Goal: Information Seeking & Learning: Learn about a topic

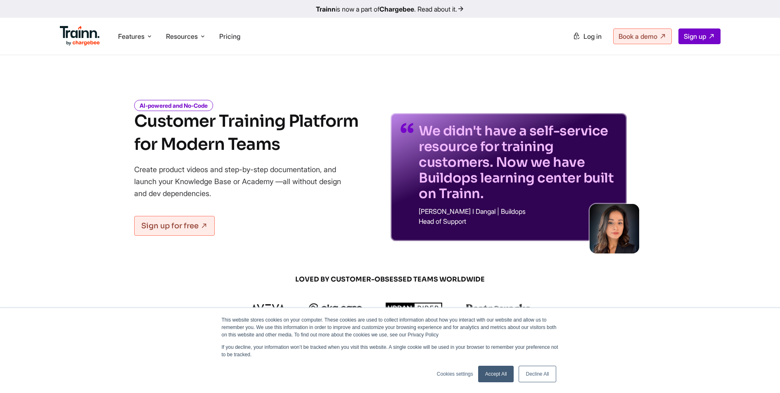
click at [532, 378] on link "Decline All" at bounding box center [536, 374] width 37 height 17
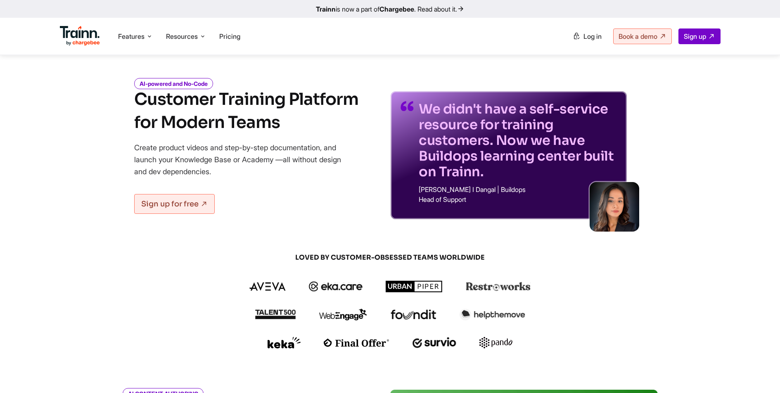
scroll to position [16, 0]
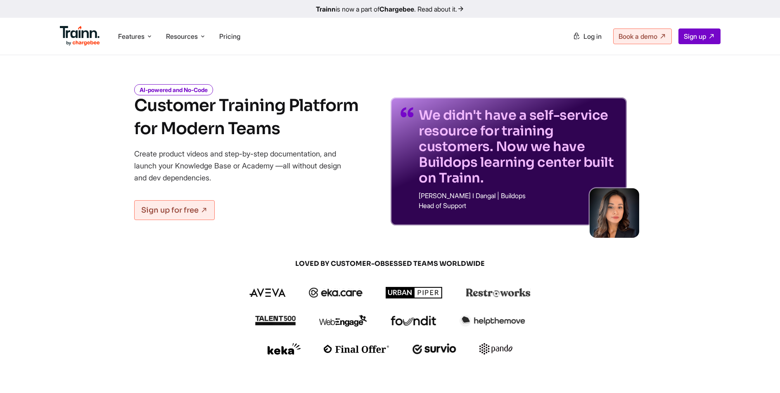
click at [282, 134] on h1 "Customer Training Platform for Modern Teams" at bounding box center [246, 117] width 224 height 46
drag, startPoint x: 279, startPoint y: 131, endPoint x: 71, endPoint y: 103, distance: 209.5
drag, startPoint x: 222, startPoint y: 178, endPoint x: 122, endPoint y: 149, distance: 104.0
click at [122, 149] on div "AI-powered and No-Code Customer Training Platform for Modern Teams Create produ…" at bounding box center [390, 149] width 594 height 153
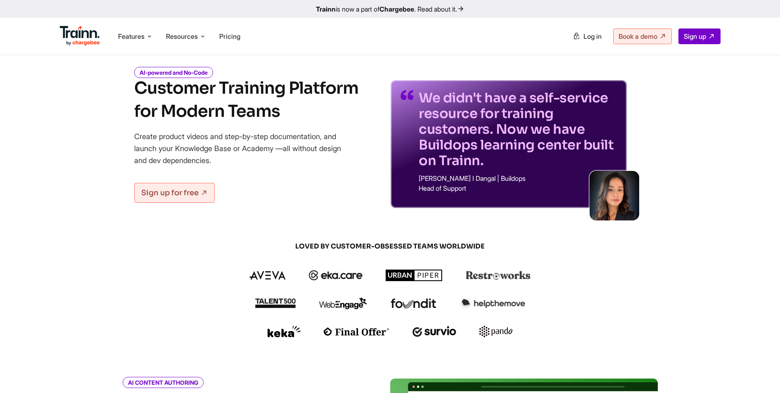
scroll to position [28, 0]
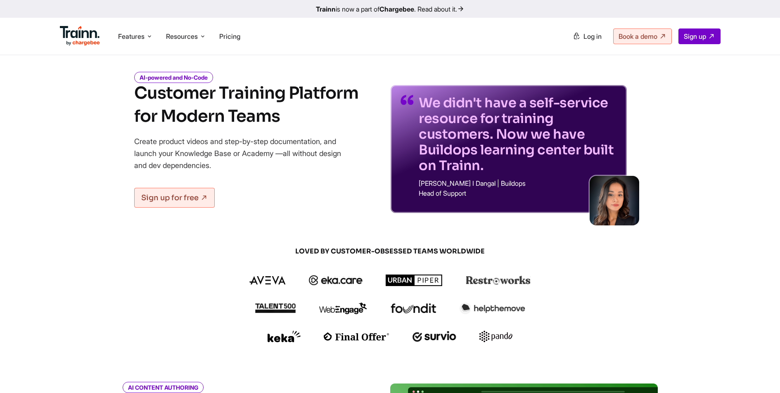
drag, startPoint x: 278, startPoint y: 104, endPoint x: 220, endPoint y: 93, distance: 59.1
click at [225, 95] on h1 "Customer Training Platform for Modern Teams" at bounding box center [246, 105] width 224 height 46
drag, startPoint x: 213, startPoint y: 165, endPoint x: 144, endPoint y: 145, distance: 72.2
click at [172, 147] on p "Create product videos and step-by-step documentation, and launch your Knowledge…" at bounding box center [243, 153] width 219 height 36
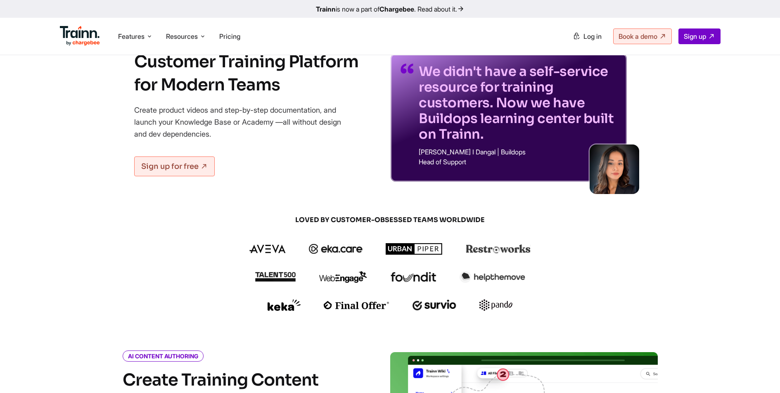
scroll to position [185, 0]
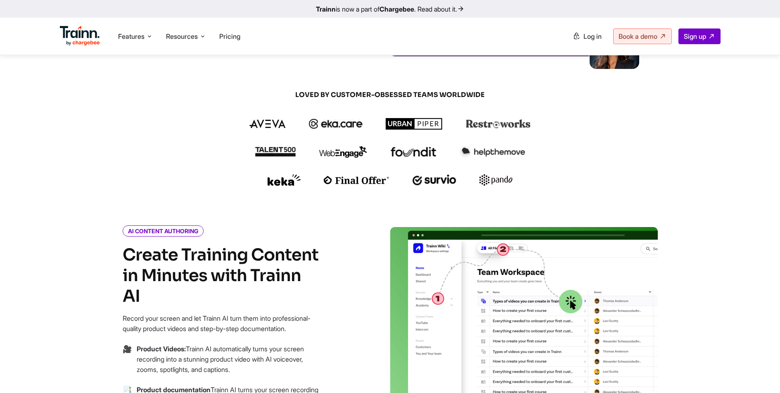
drag, startPoint x: 294, startPoint y: 257, endPoint x: 236, endPoint y: 278, distance: 61.8
click at [232, 240] on div "AI CONTENT AUTHORING Create Training Content in Minutes with Trainn AI Record y…" at bounding box center [222, 349] width 198 height 244
drag, startPoint x: 122, startPoint y: 308, endPoint x: 128, endPoint y: 312, distance: 6.9
click at [119, 308] on div "AI CONTENT AUTHORING Create Training Content in Minutes with Trainn AI Record y…" at bounding box center [241, 349] width 297 height 244
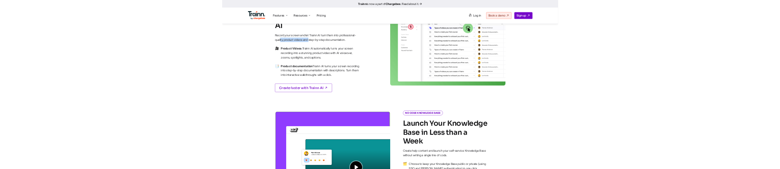
scroll to position [0, 0]
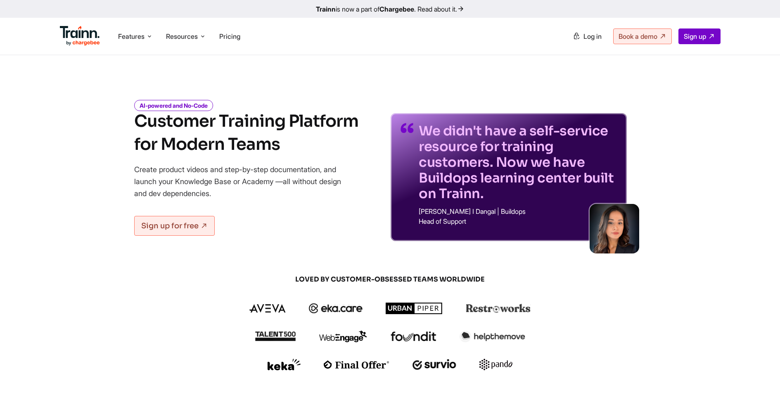
drag, startPoint x: 144, startPoint y: 120, endPoint x: 297, endPoint y: 145, distance: 154.3
click at [297, 145] on h1 "Customer Training Platform for Modern Teams" at bounding box center [246, 133] width 224 height 46
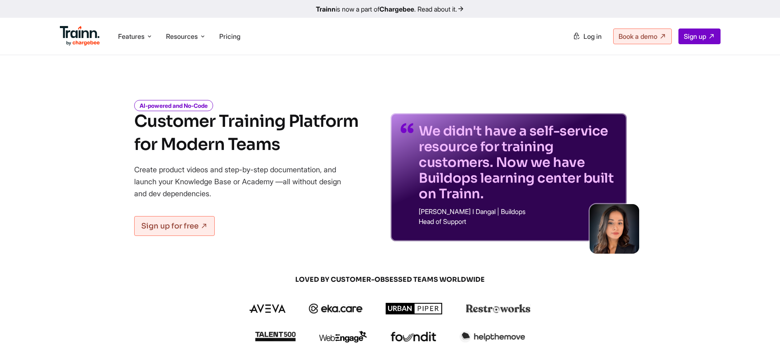
drag, startPoint x: 216, startPoint y: 191, endPoint x: 134, endPoint y: 161, distance: 86.8
click at [134, 161] on div "AI-powered and No-Code Customer Training Platform for Modern Teams Create produ…" at bounding box center [246, 172] width 224 height 140
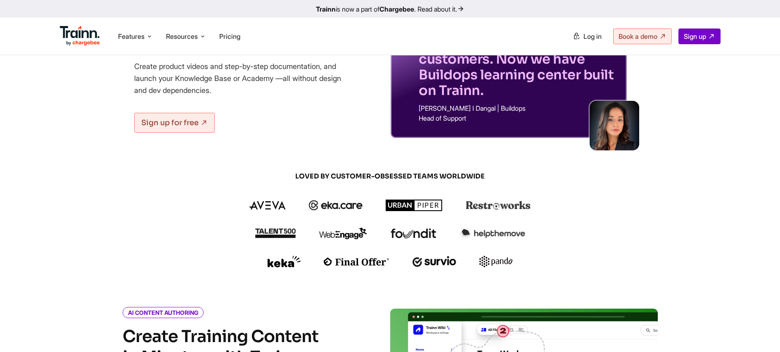
scroll to position [276, 0]
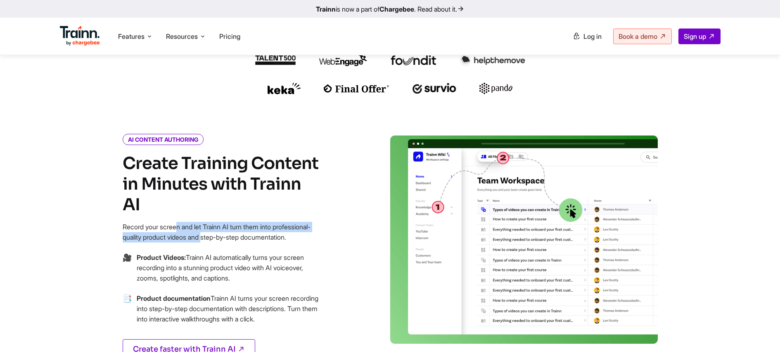
drag, startPoint x: 195, startPoint y: 218, endPoint x: 112, endPoint y: 201, distance: 84.8
click at [112, 201] on div "AI CONTENT AUTHORING Create Training Content in Minutes with Trainn AI Record y…" at bounding box center [241, 257] width 297 height 244
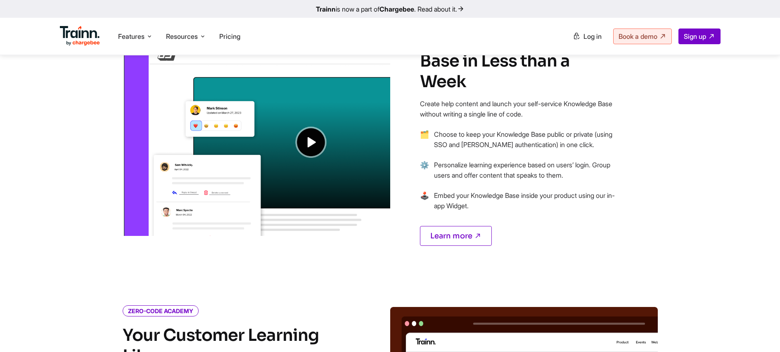
scroll to position [668, 0]
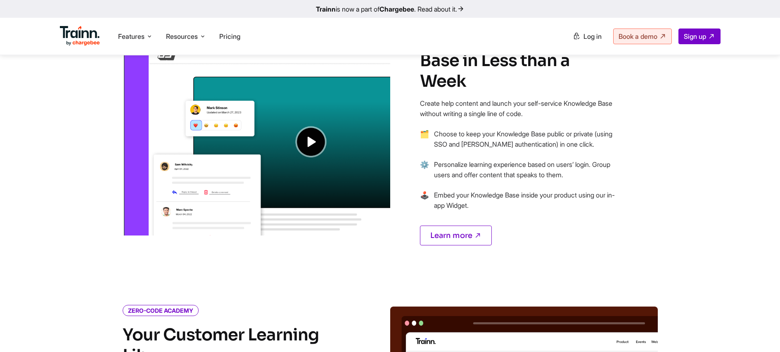
drag, startPoint x: 548, startPoint y: 93, endPoint x: 366, endPoint y: 83, distance: 181.9
click at [366, 83] on div "NO CODE KNOWLEDGE BASE Launch Your Knowledge Base in Less than a Week Create he…" at bounding box center [390, 138] width 594 height 253
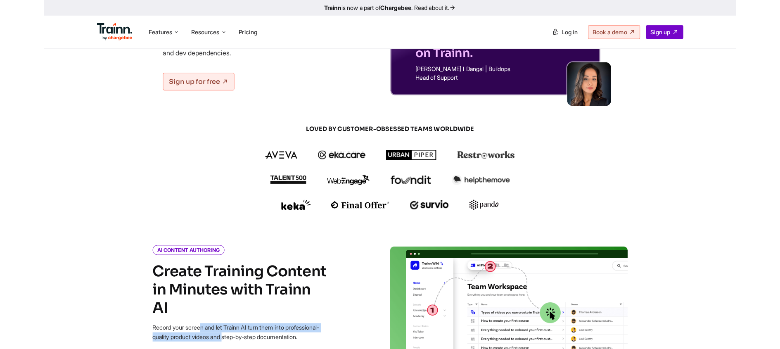
scroll to position [0, 0]
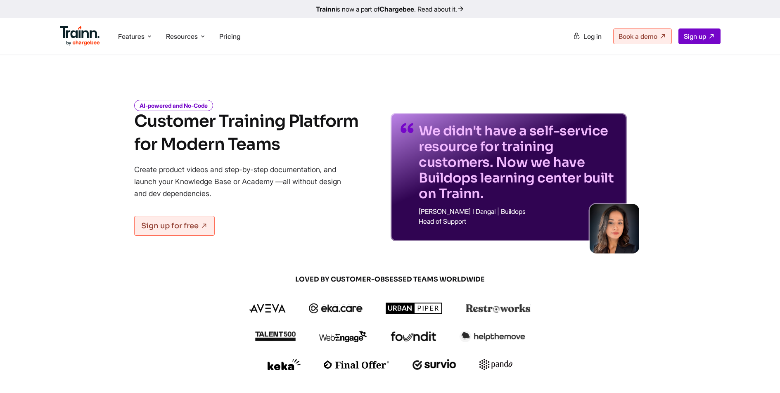
drag, startPoint x: 135, startPoint y: 120, endPoint x: 293, endPoint y: 140, distance: 159.4
click at [293, 140] on h1 "Customer Training Platform for Modern Teams" at bounding box center [246, 133] width 224 height 46
click at [135, 39] on span "Features" at bounding box center [131, 36] width 26 height 9
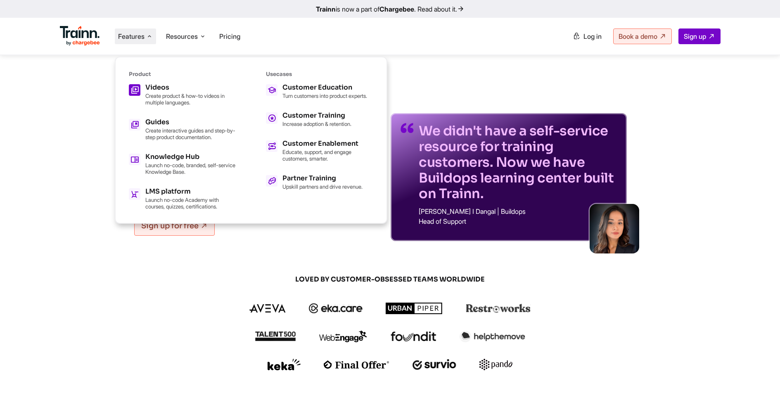
click at [164, 85] on h5 "Videos" at bounding box center [190, 87] width 91 height 7
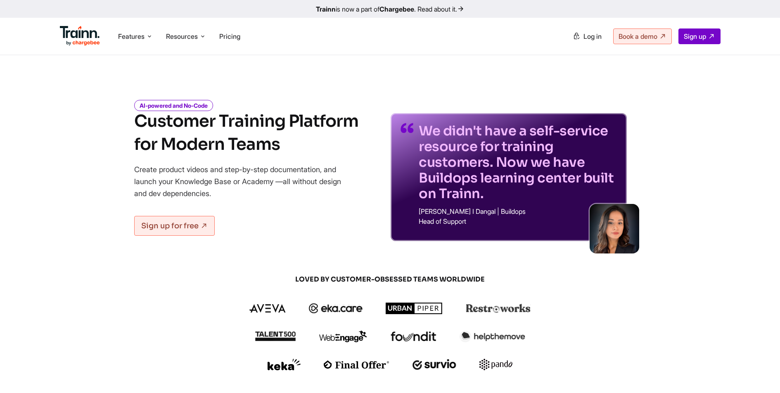
drag, startPoint x: 134, startPoint y: 118, endPoint x: 281, endPoint y: 138, distance: 148.4
click at [281, 138] on h1 "Customer Training Platform for Modern Teams" at bounding box center [246, 133] width 224 height 46
drag, startPoint x: 140, startPoint y: 173, endPoint x: 213, endPoint y: 198, distance: 77.3
click at [213, 198] on div "AI-powered and No-Code Customer Training Platform for Modern Teams Create produ…" at bounding box center [390, 164] width 594 height 153
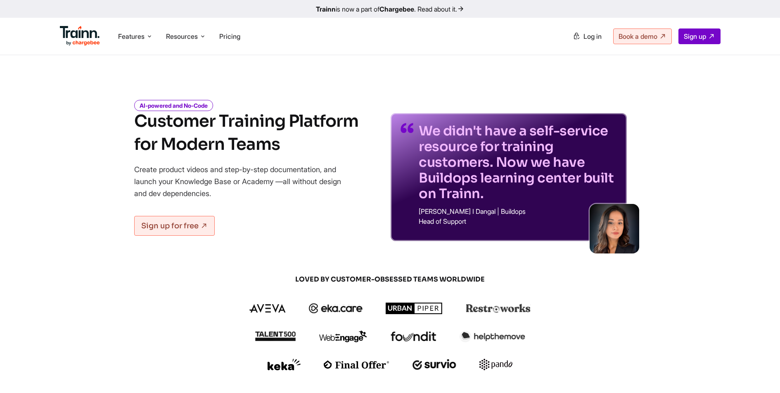
drag, startPoint x: 138, startPoint y: 121, endPoint x: 263, endPoint y: 136, distance: 125.2
click at [263, 136] on h1 "Customer Training Platform for Modern Teams" at bounding box center [246, 133] width 224 height 46
drag, startPoint x: 141, startPoint y: 163, endPoint x: 233, endPoint y: 192, distance: 96.9
click at [233, 192] on div "AI-powered and No-Code Customer Training Platform for Modern Teams Create produ…" at bounding box center [246, 172] width 224 height 140
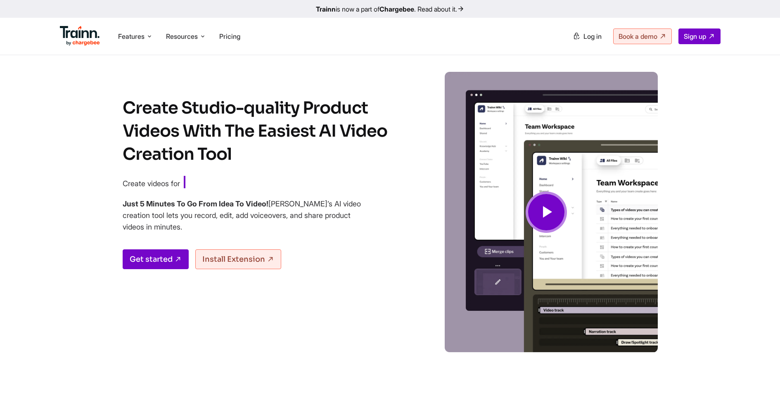
drag, startPoint x: 111, startPoint y: 108, endPoint x: 322, endPoint y: 155, distance: 216.1
click at [322, 155] on div "Create Studio-quality Product Videos With The Easiest AI Video Creation Tool Cr…" at bounding box center [390, 220] width 594 height 297
drag, startPoint x: 122, startPoint y: 104, endPoint x: 225, endPoint y: 160, distance: 117.3
click at [225, 160] on div "Create Studio-quality Product Videos With The Easiest AI Video Creation Tool Cr…" at bounding box center [390, 220] width 594 height 297
